Goal: Task Accomplishment & Management: Use online tool/utility

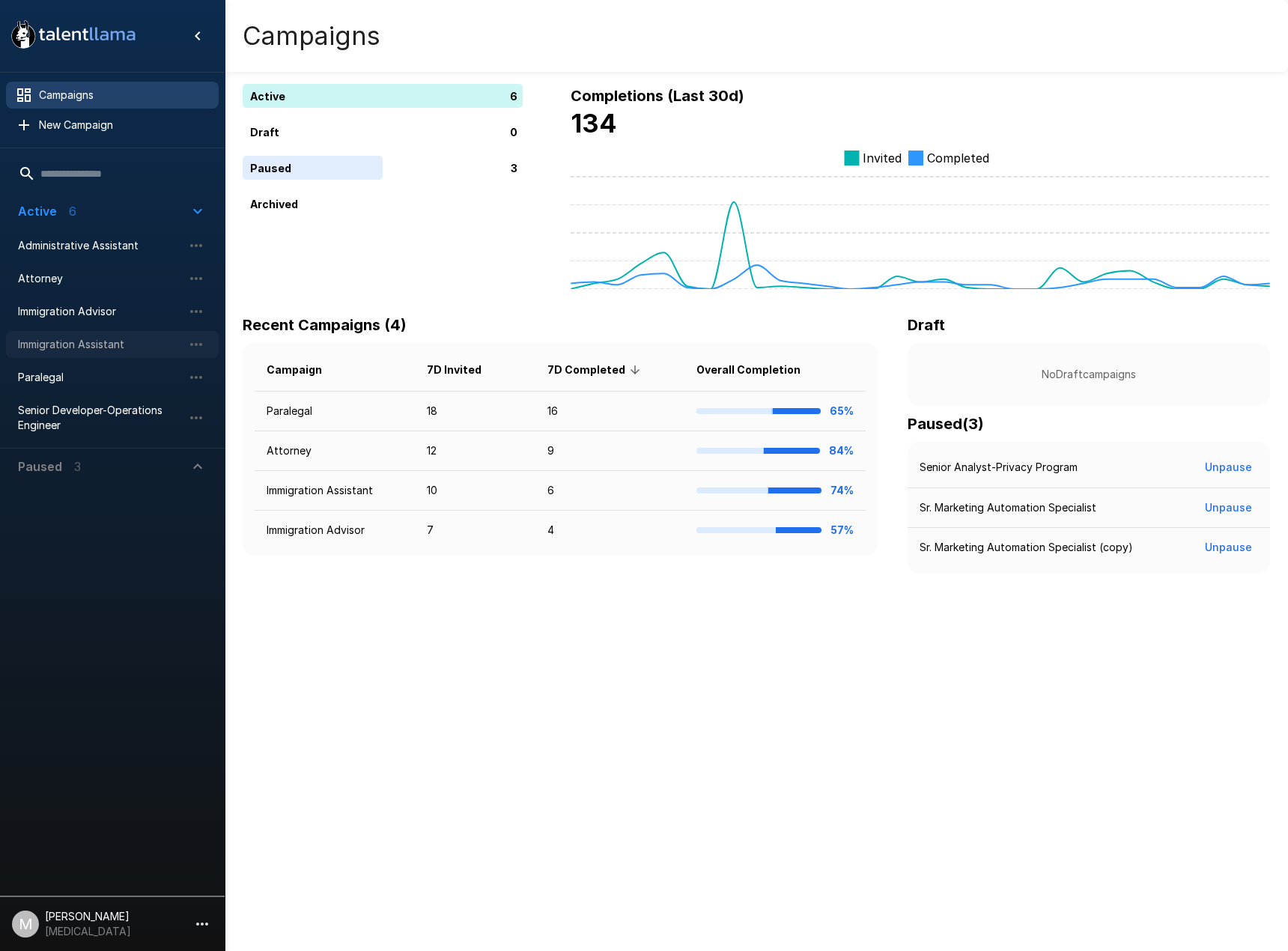
click at [66, 341] on span "Immigration Assistant" at bounding box center [100, 344] width 165 height 15
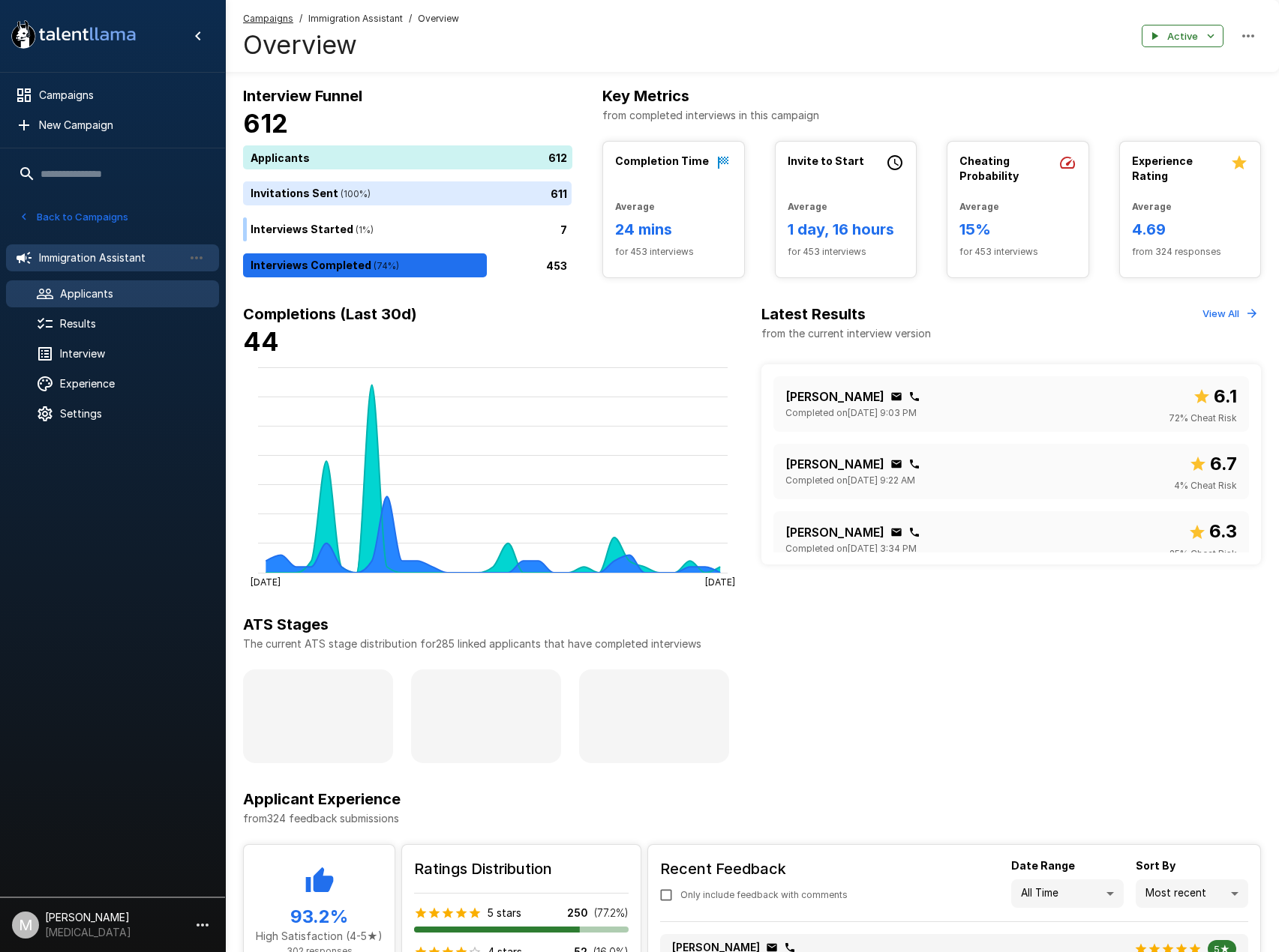
click at [116, 307] on div "Applicants" at bounding box center [112, 294] width 213 height 27
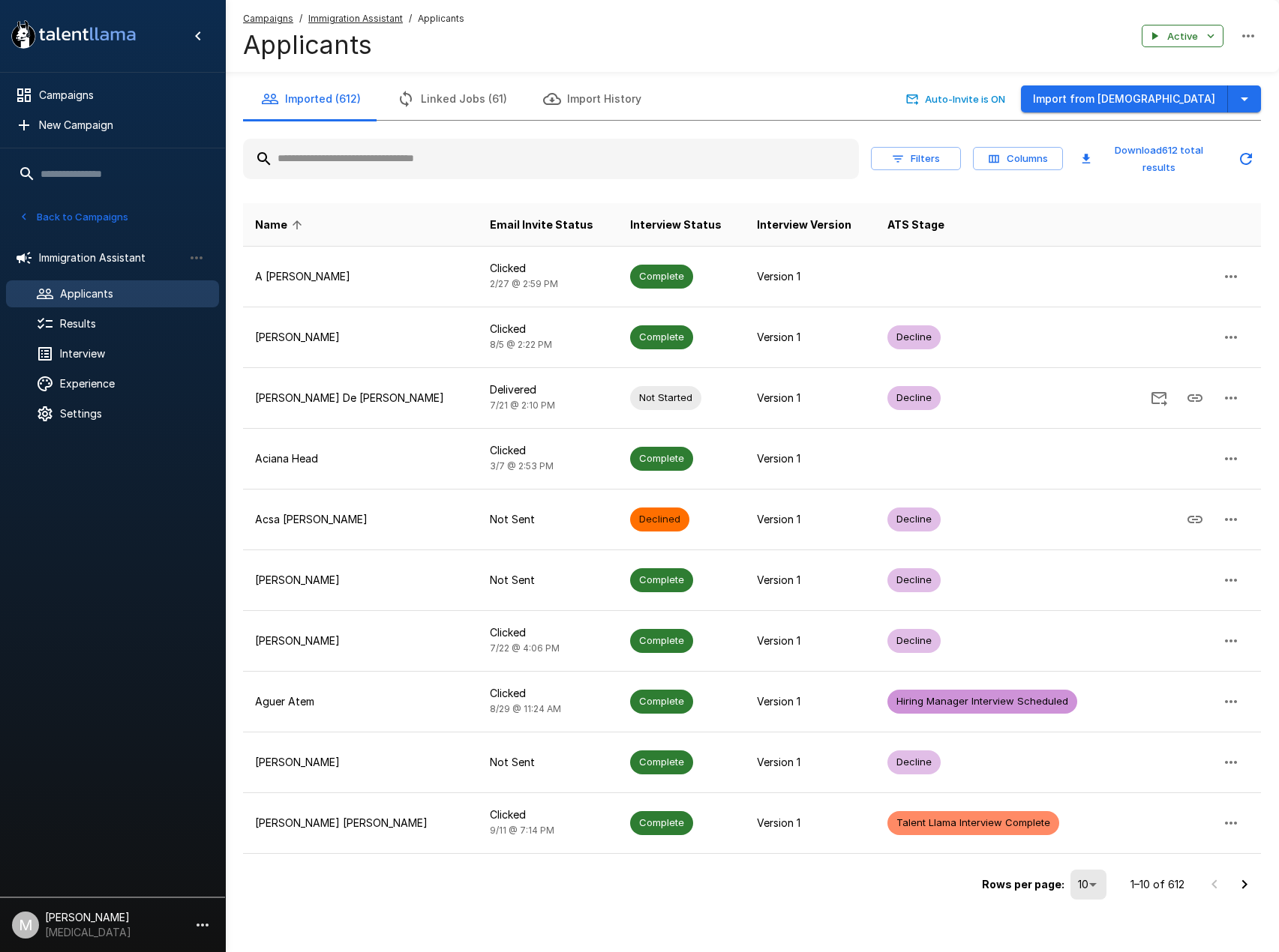
click at [359, 166] on input "text" at bounding box center [550, 158] width 616 height 27
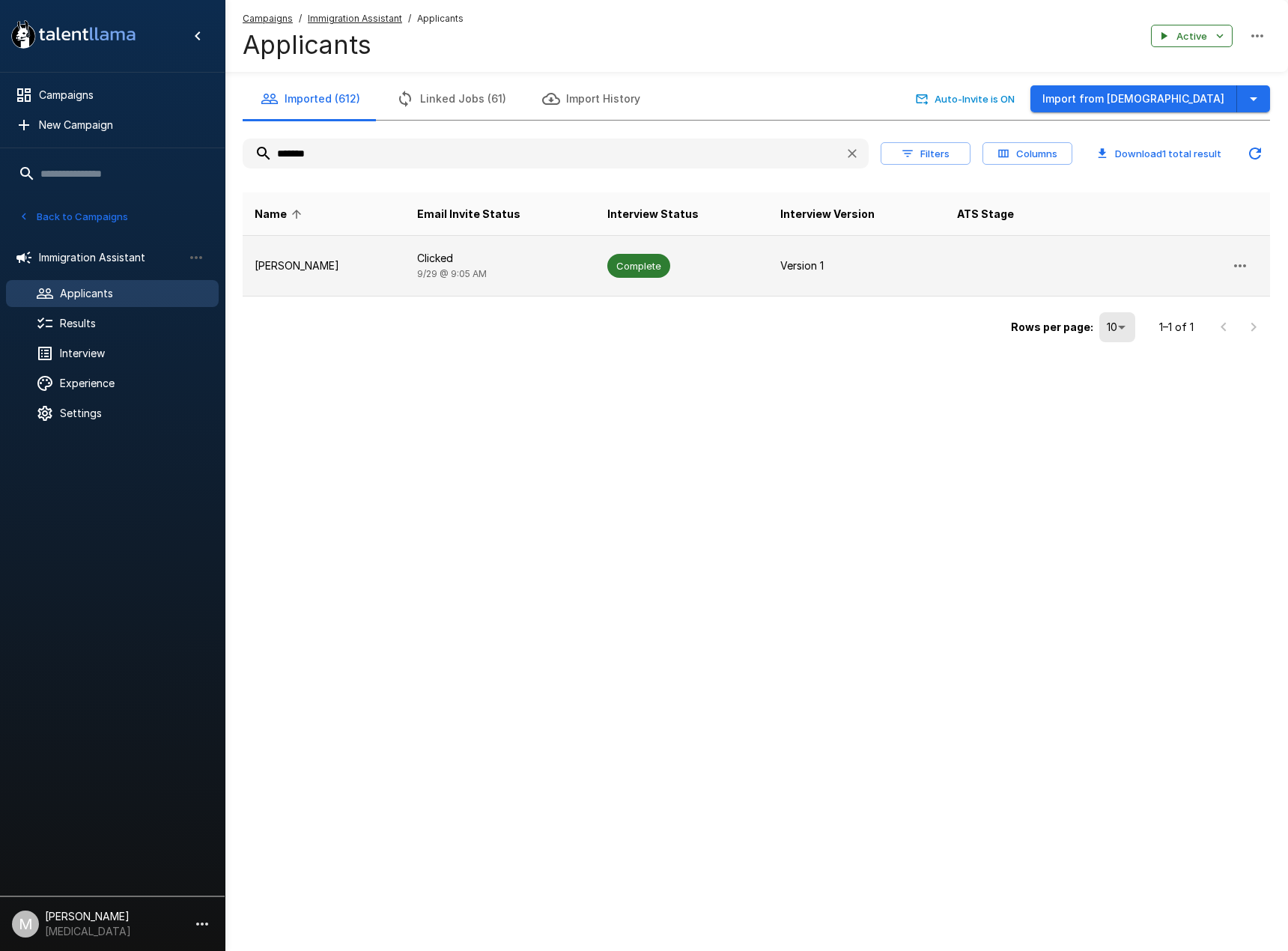
type input "*******"
click at [377, 262] on p "[PERSON_NAME]" at bounding box center [323, 265] width 138 height 15
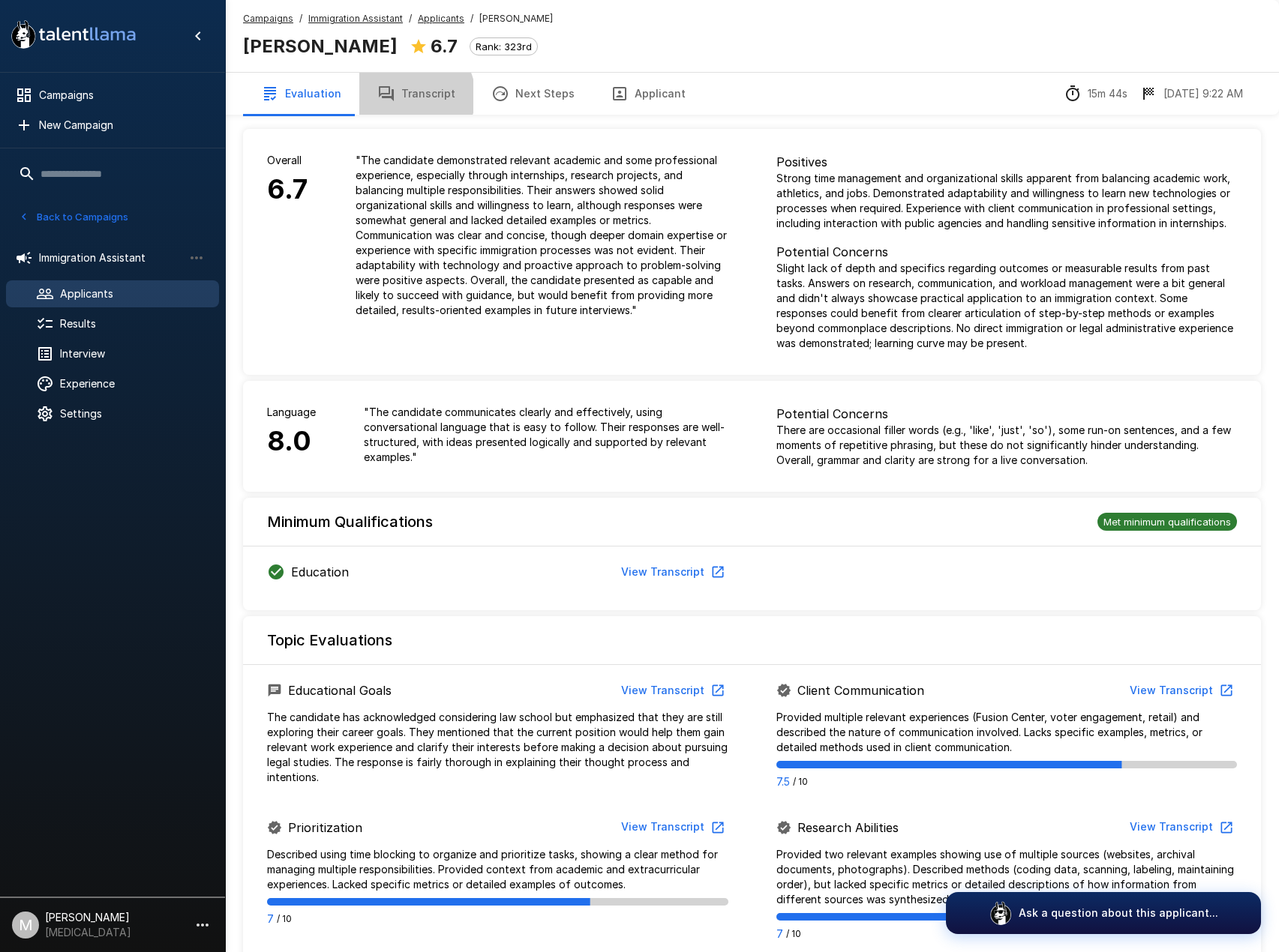
click at [408, 96] on button "Transcript" at bounding box center [416, 93] width 114 height 42
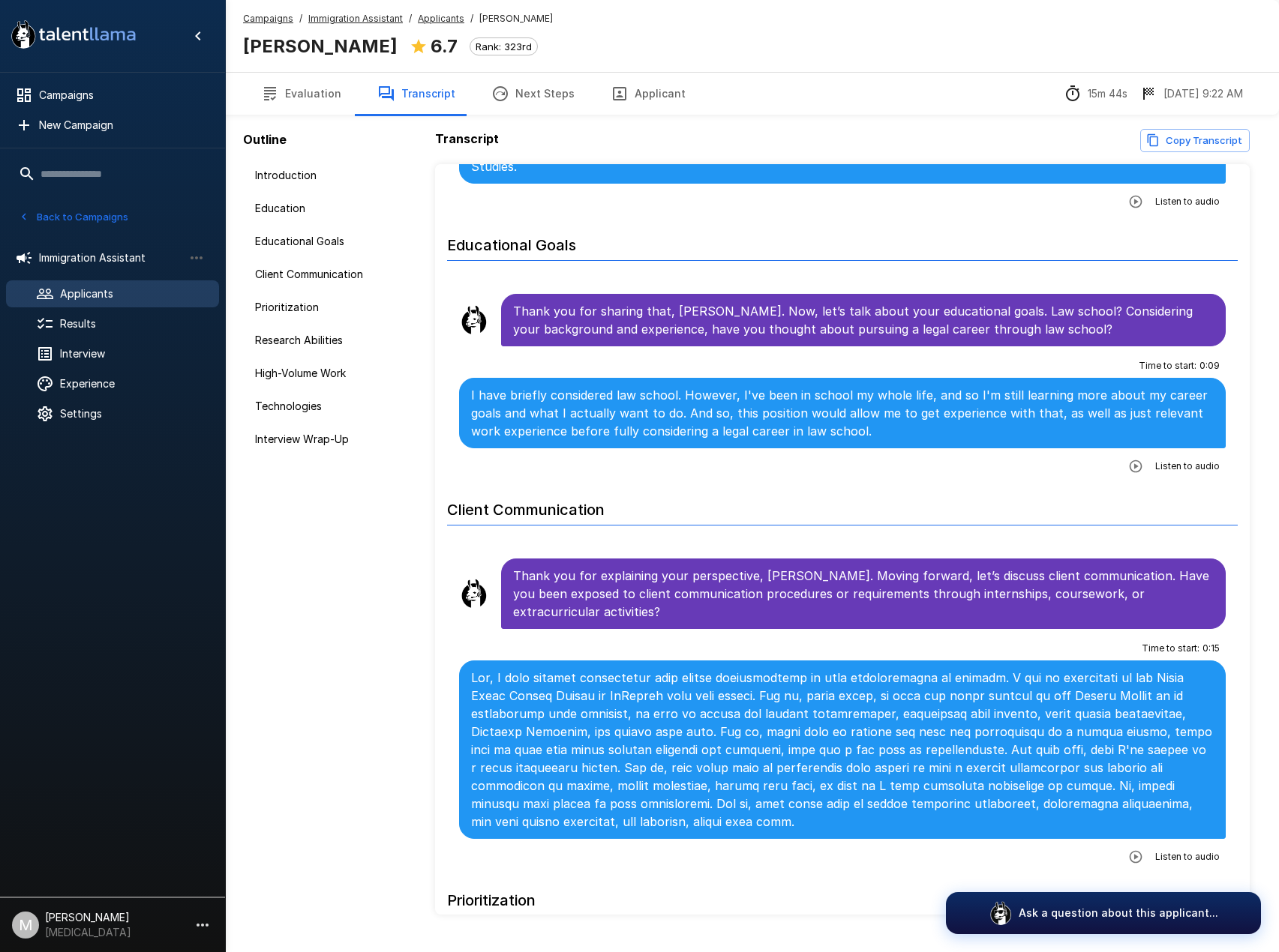
scroll to position [450, 0]
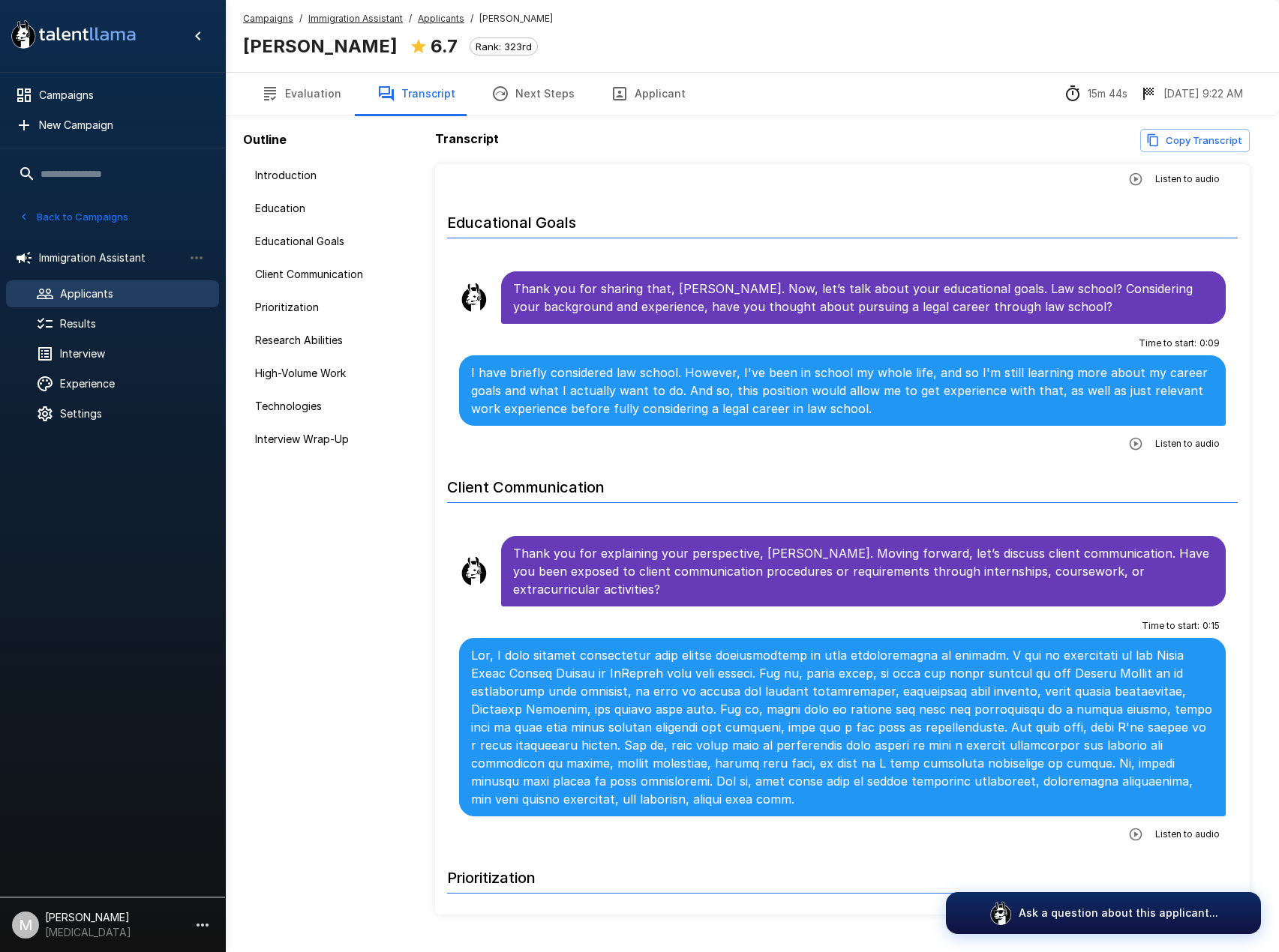
drag, startPoint x: 629, startPoint y: 98, endPoint x: 642, endPoint y: 115, distance: 21.4
click at [629, 98] on button "Applicant" at bounding box center [647, 93] width 111 height 42
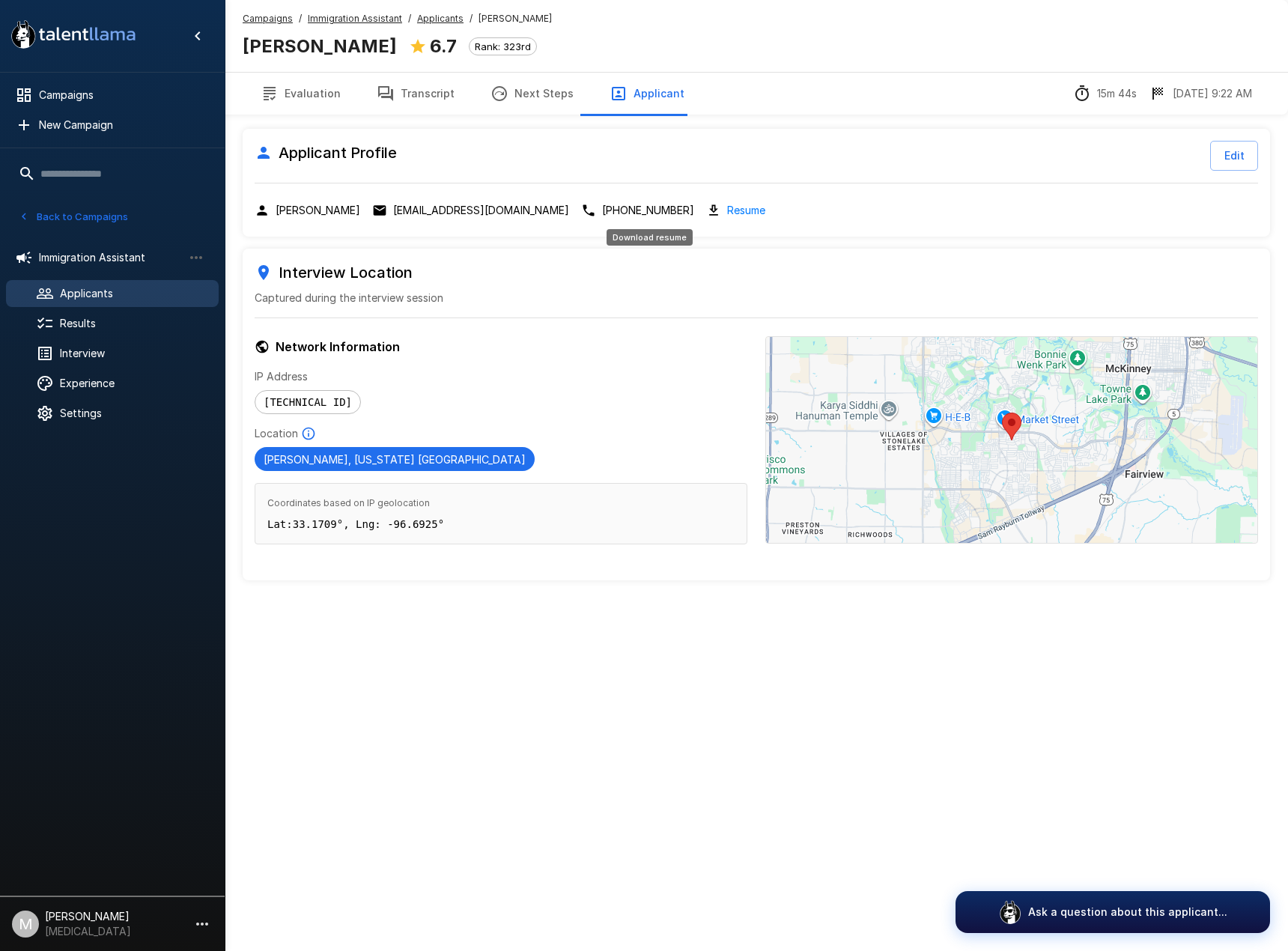
click at [727, 214] on link "Resume" at bounding box center [746, 210] width 38 height 17
click at [433, 18] on u "Applicants" at bounding box center [440, 19] width 47 height 11
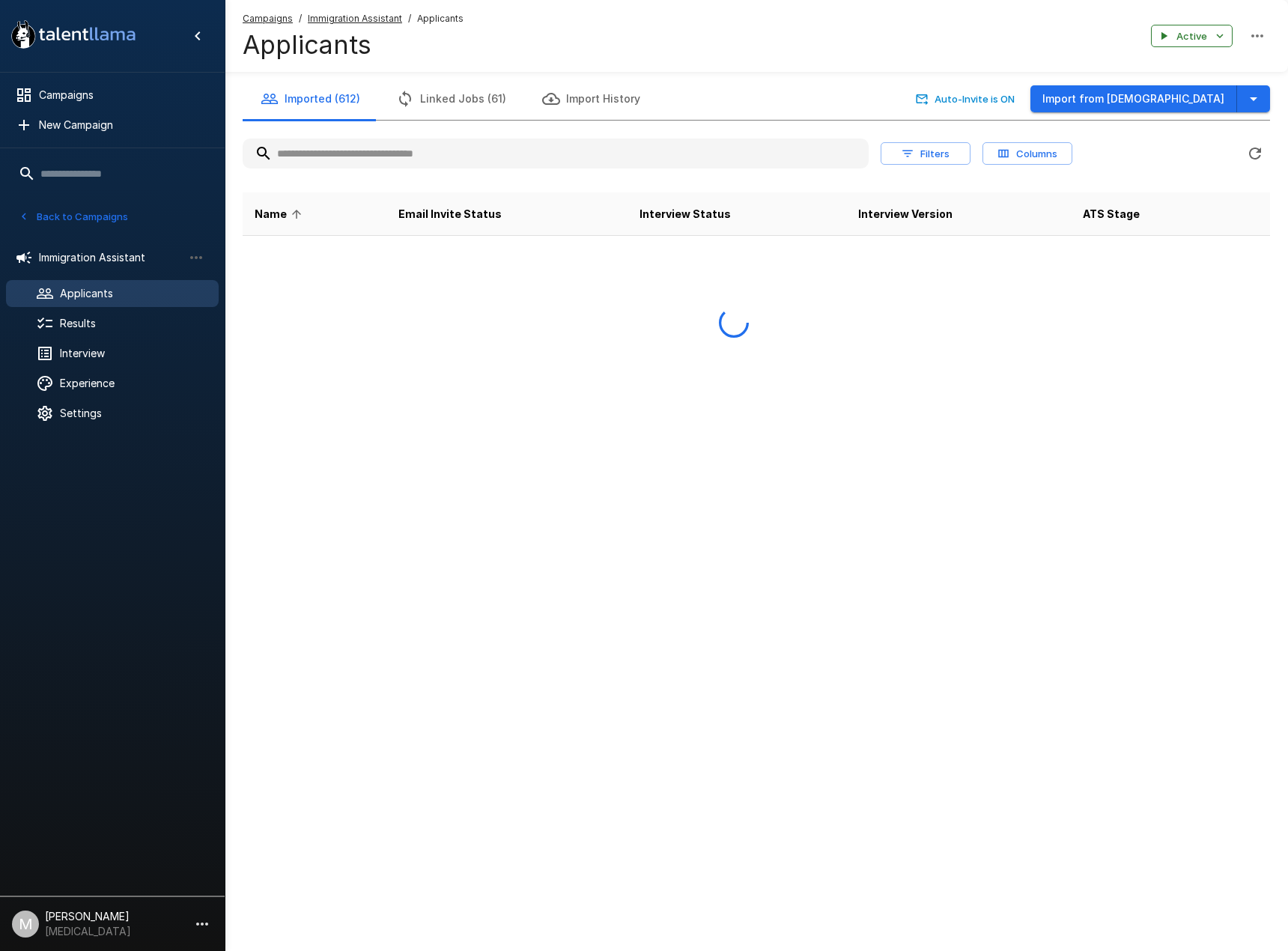
click at [466, 161] on input "text" at bounding box center [555, 153] width 626 height 27
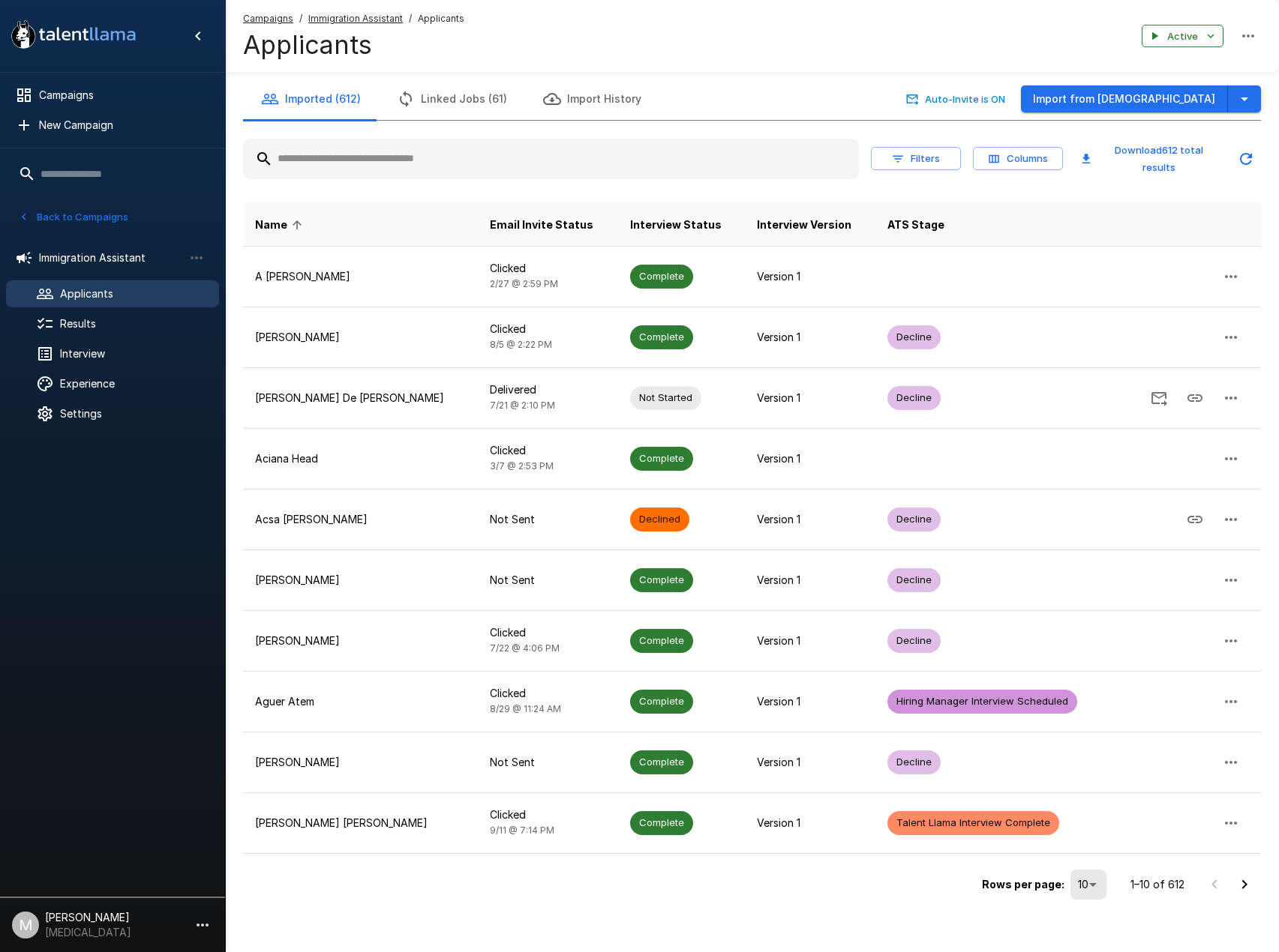
type input "*"
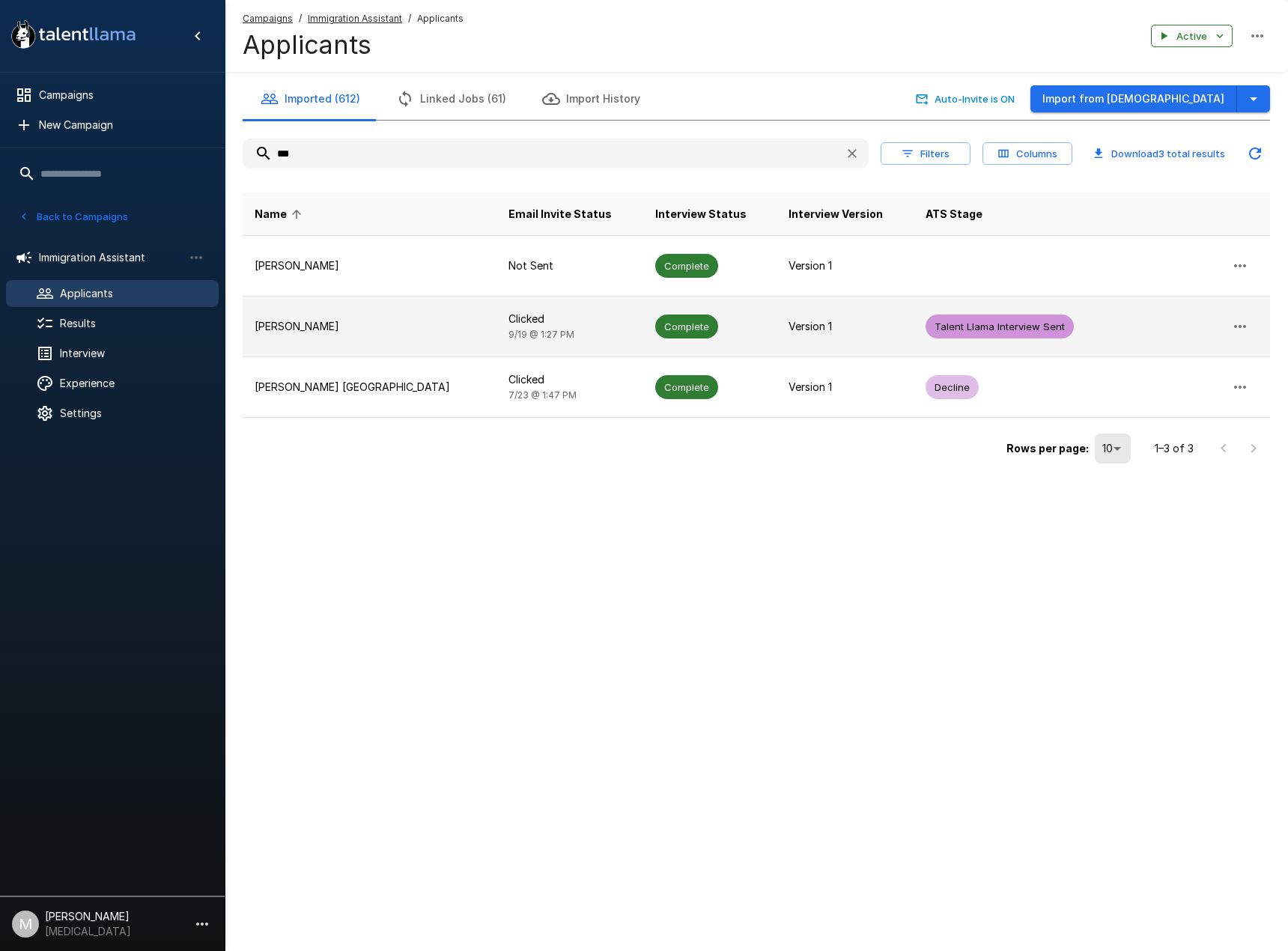
type input "***"
click at [428, 327] on td "[PERSON_NAME]" at bounding box center [369, 327] width 254 height 61
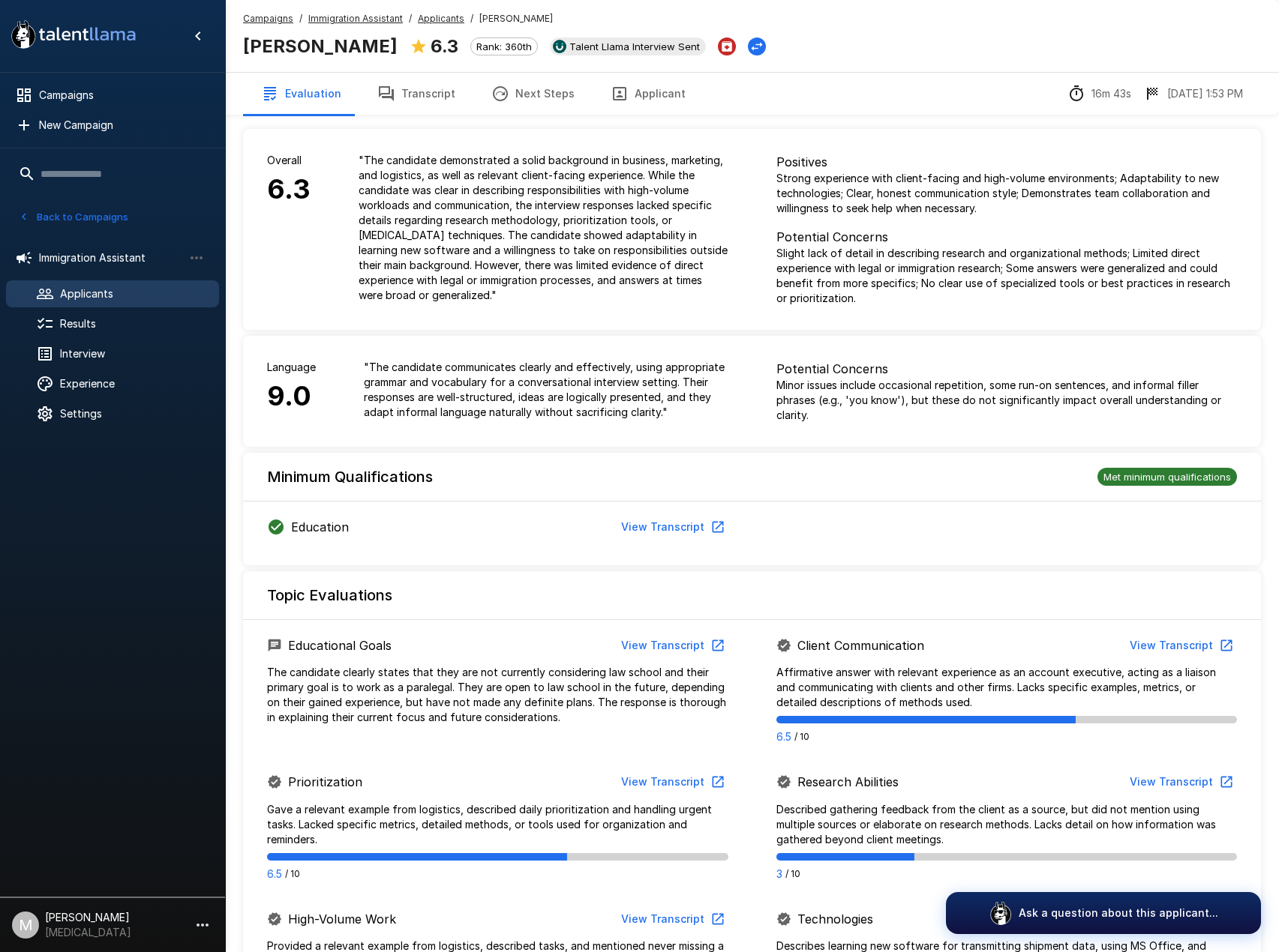
click at [406, 89] on button "Transcript" at bounding box center [416, 93] width 114 height 42
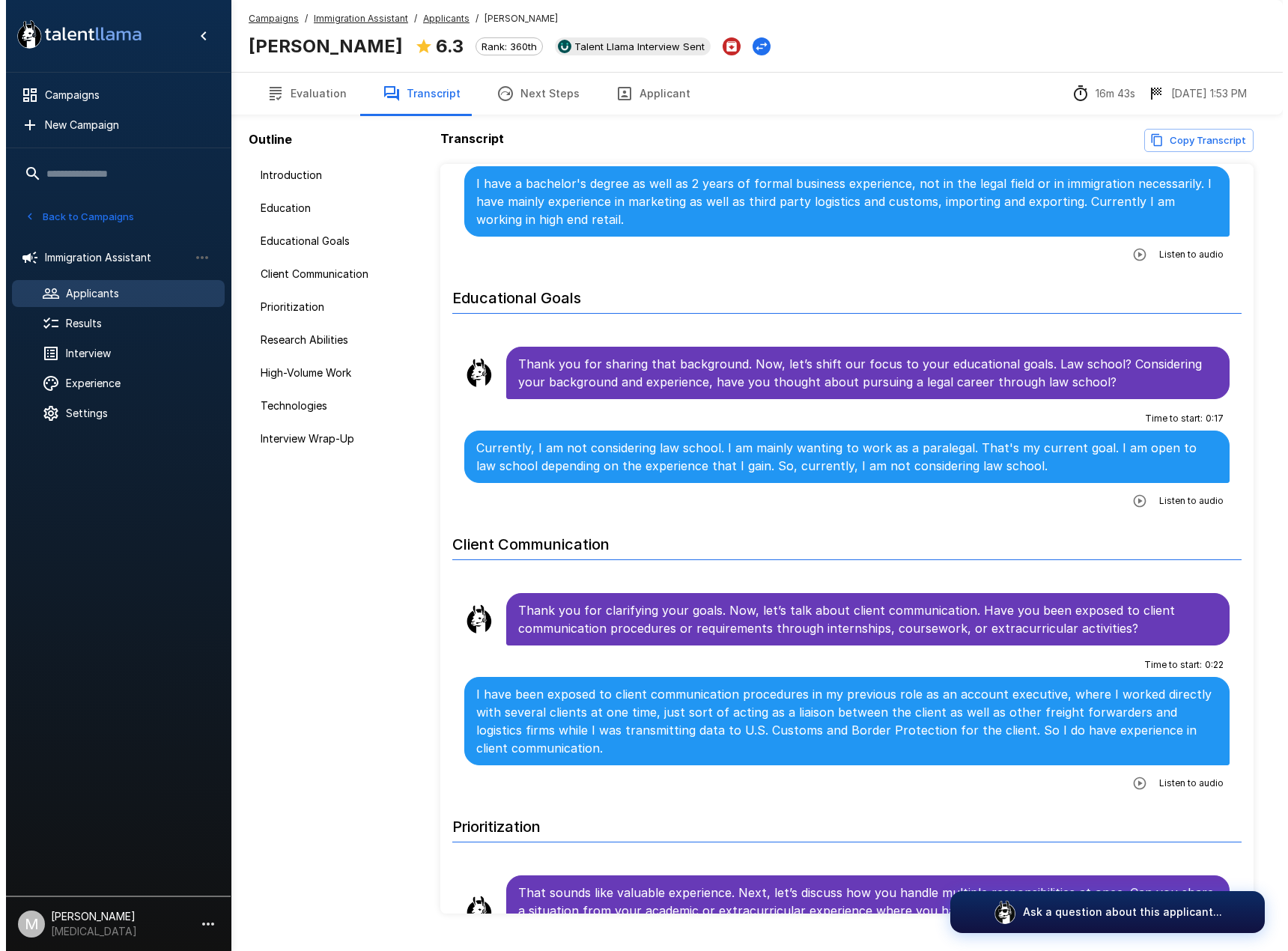
scroll to position [374, 0]
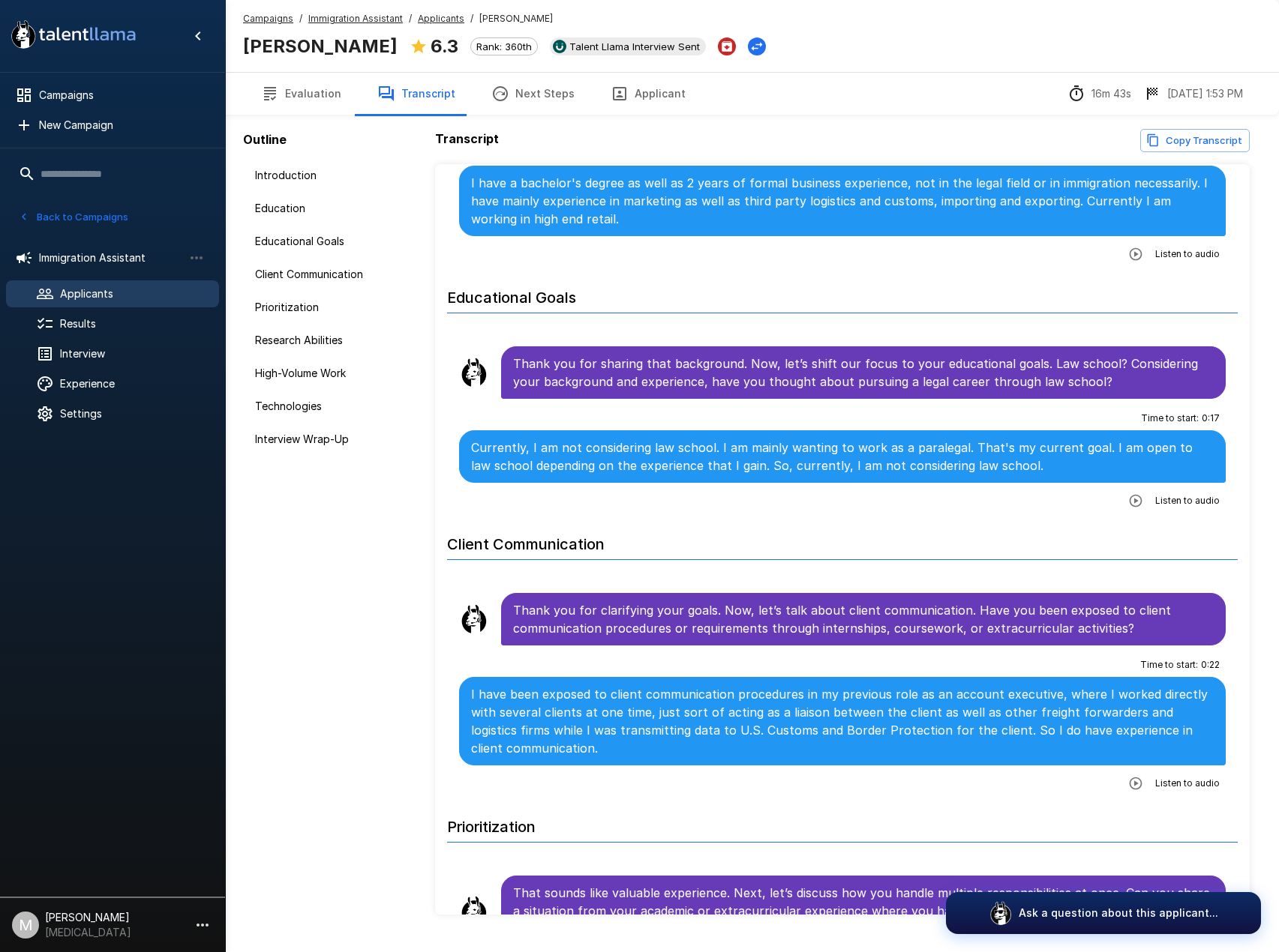
click at [651, 107] on button "Applicant" at bounding box center [647, 93] width 111 height 42
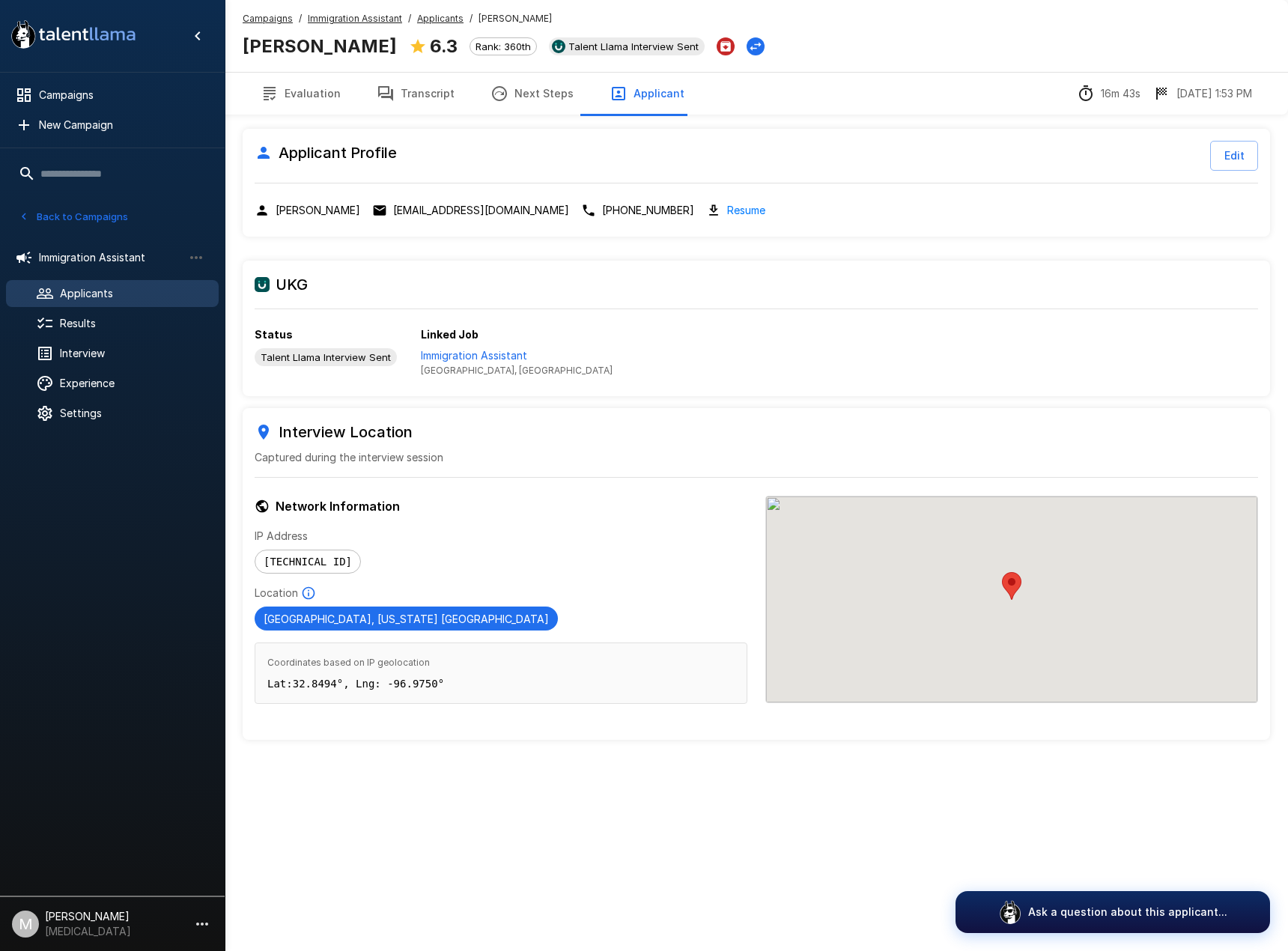
click at [706, 209] on div "Resume" at bounding box center [735, 210] width 59 height 17
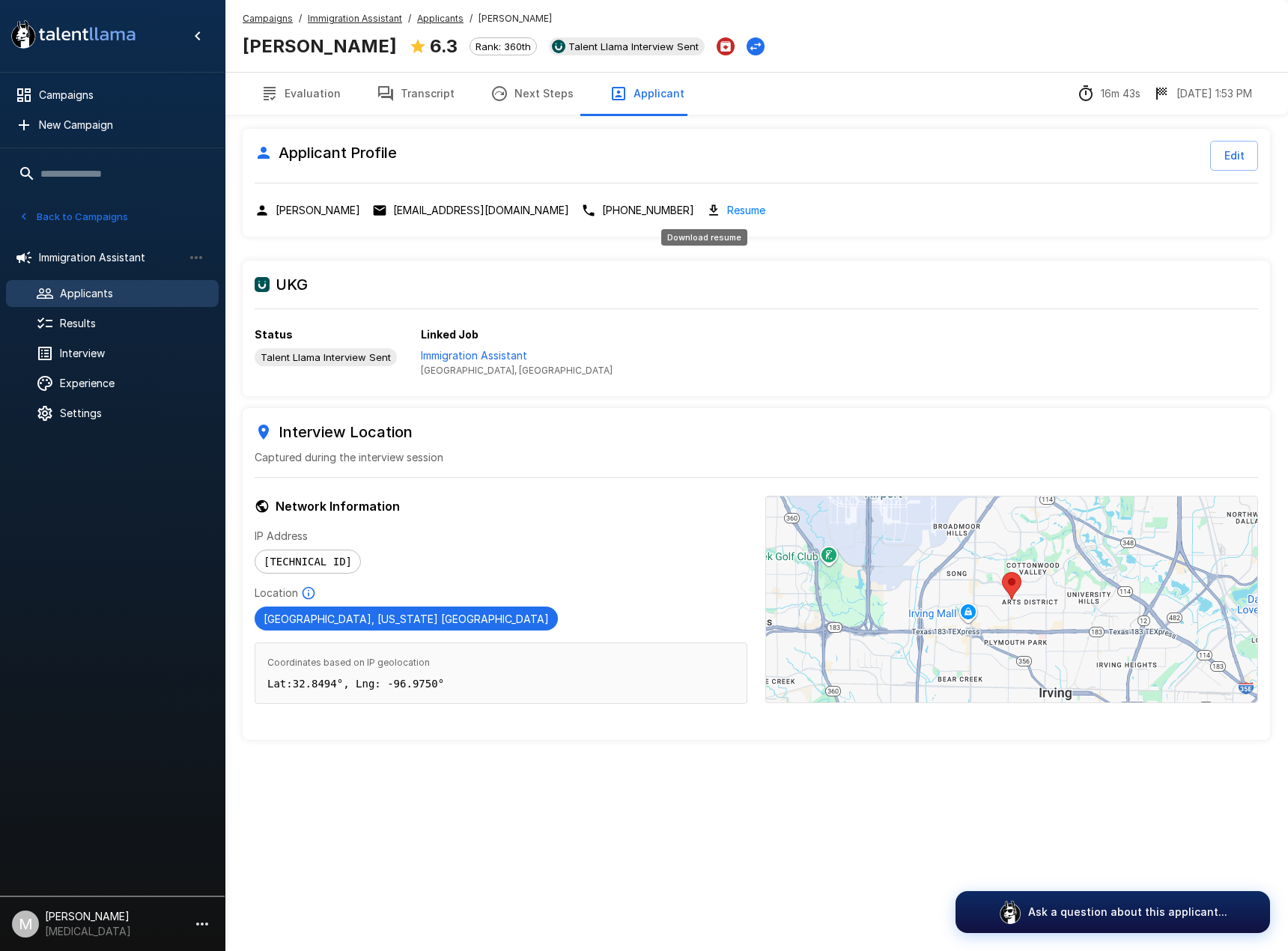
click at [727, 210] on link "Resume" at bounding box center [746, 210] width 38 height 17
